Goal: Task Accomplishment & Management: Manage account settings

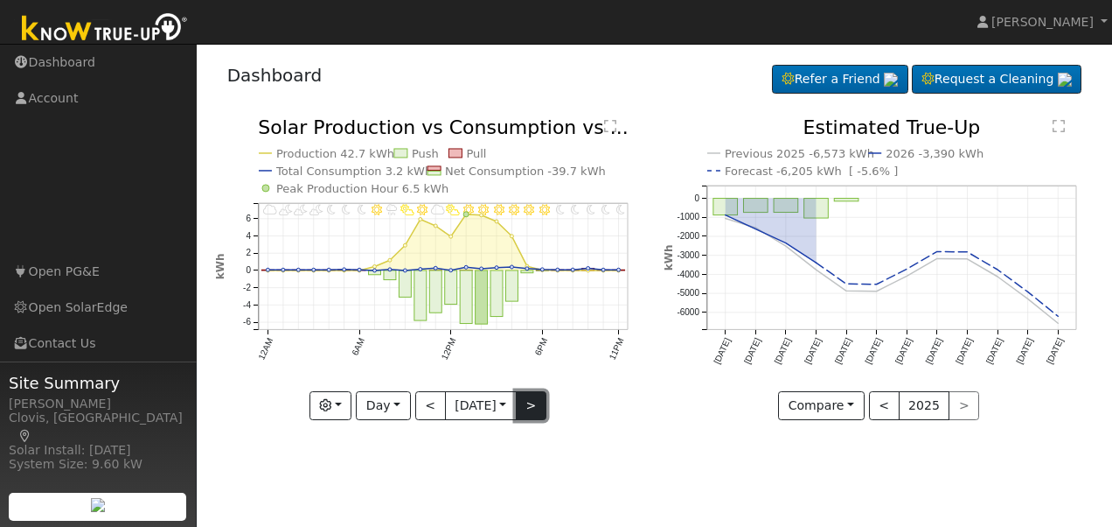
click at [534, 409] on button ">" at bounding box center [531, 406] width 31 height 30
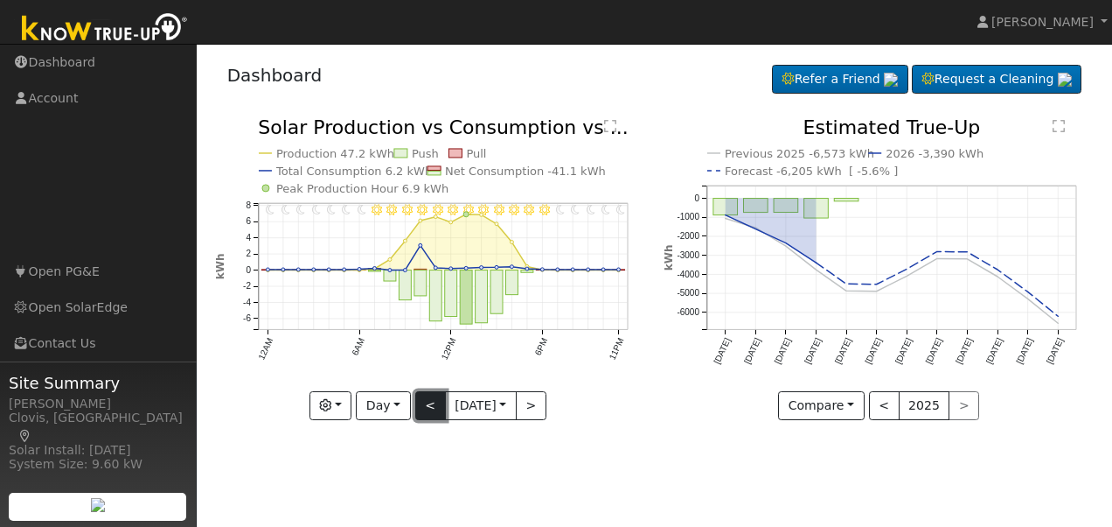
click at [415, 408] on button "<" at bounding box center [430, 406] width 31 height 30
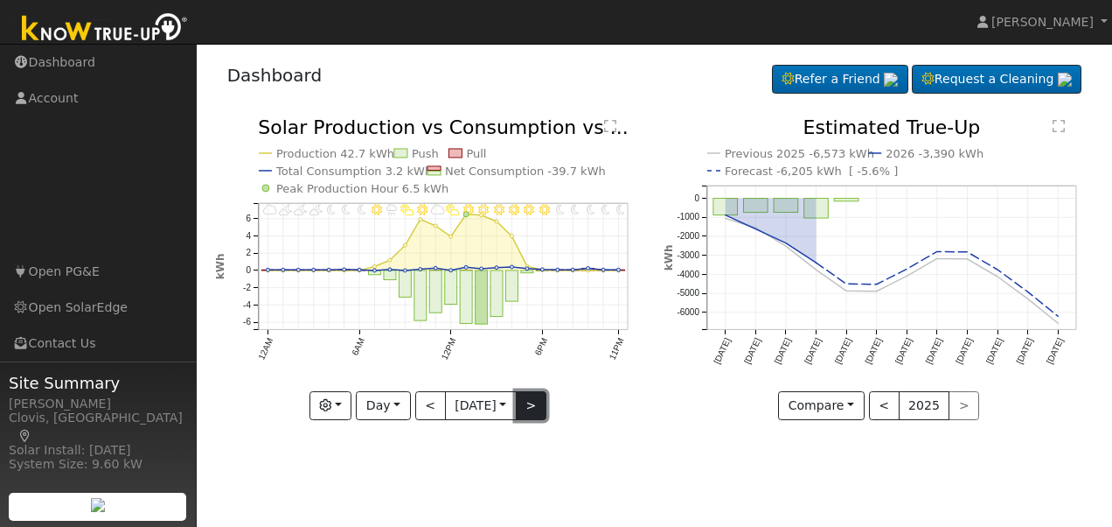
click at [535, 401] on button ">" at bounding box center [531, 406] width 31 height 30
type input "2025-10-04"
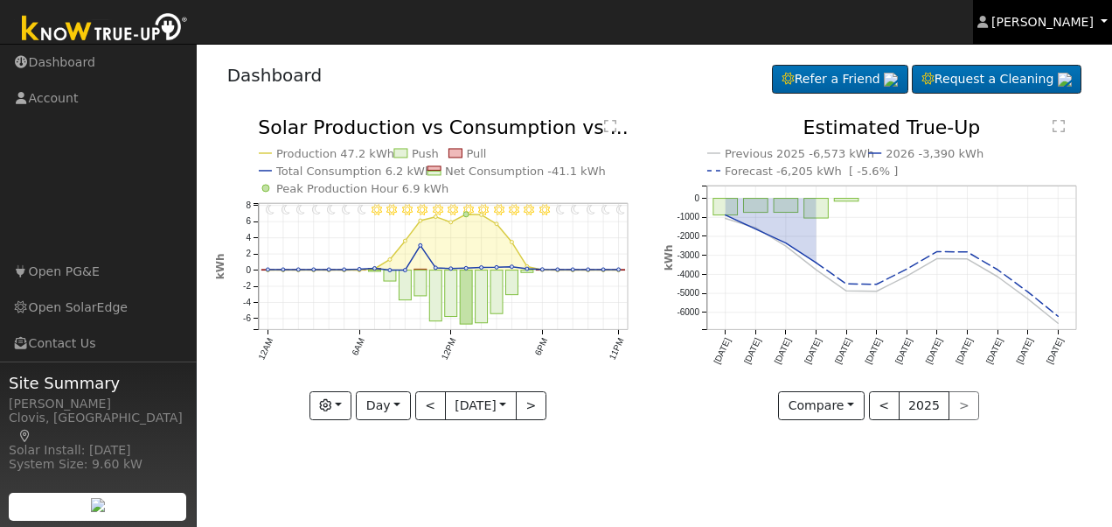
click at [1047, 17] on span "Duran Garcia" at bounding box center [1043, 22] width 102 height 14
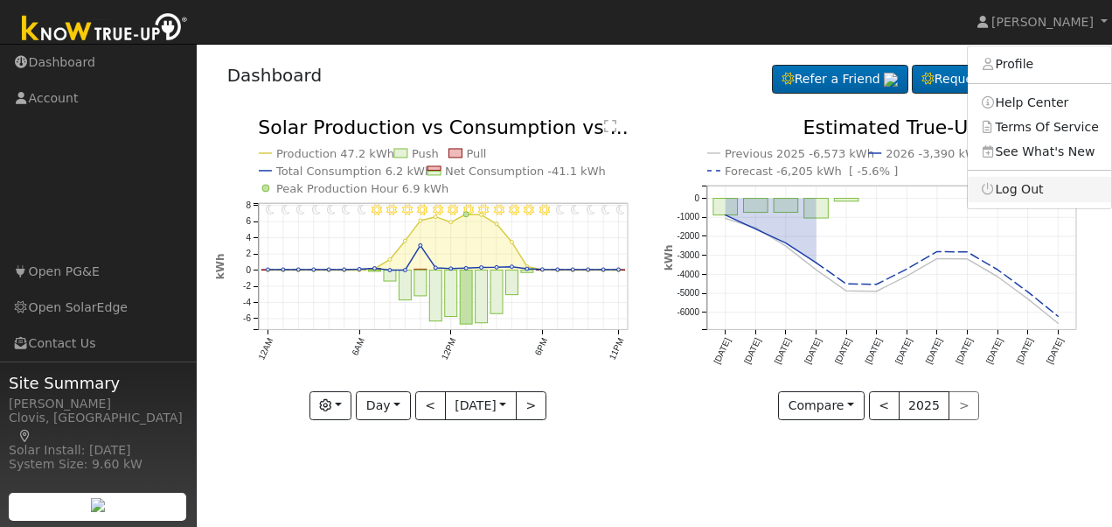
click at [1033, 191] on link "Log Out" at bounding box center [1039, 189] width 143 height 24
